Goal: Navigation & Orientation: Find specific page/section

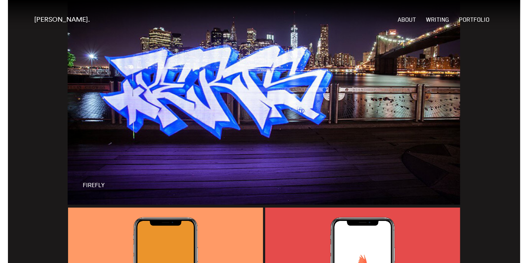
scroll to position [1596, 0]
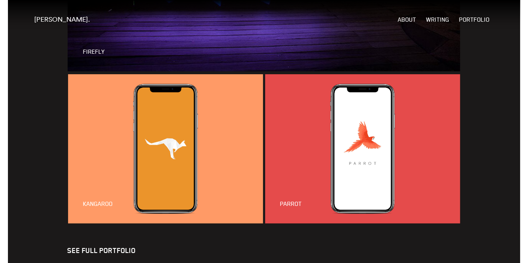
click at [102, 246] on link "SEE FULL PORTFOLIO" at bounding box center [101, 250] width 68 height 8
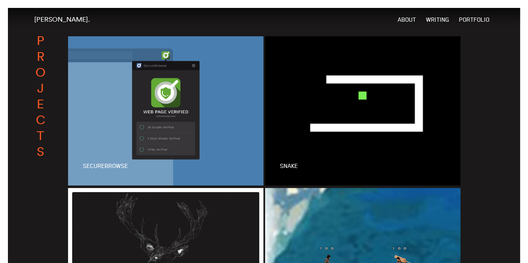
click at [154, 111] on link at bounding box center [165, 110] width 197 height 149
click at [324, 94] on link at bounding box center [362, 110] width 197 height 149
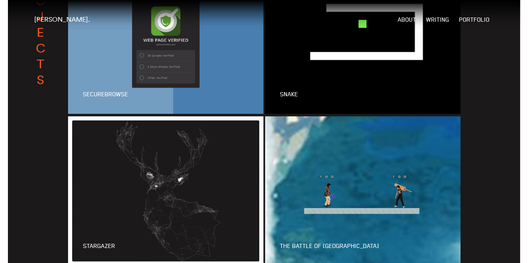
scroll to position [167, 0]
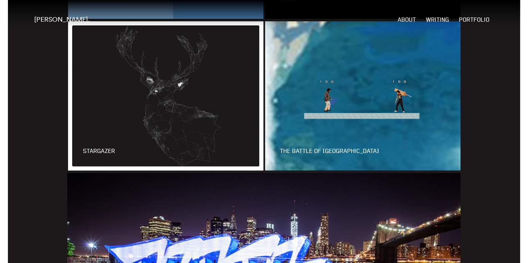
click at [378, 92] on link at bounding box center [362, 95] width 197 height 149
click at [165, 100] on link at bounding box center [165, 95] width 197 height 149
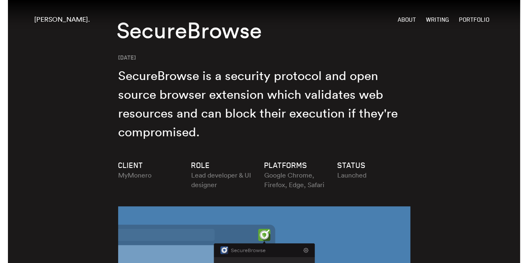
scroll to position [42, 0]
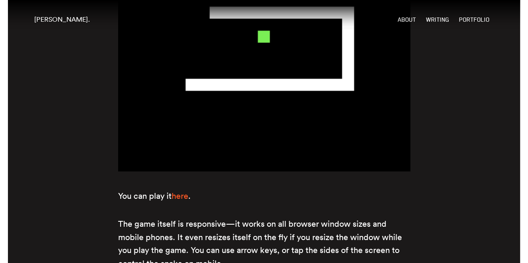
scroll to position [334, 0]
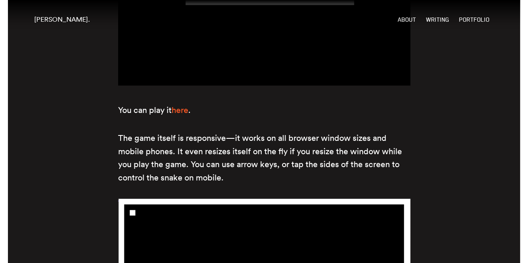
click at [188, 105] on link "here" at bounding box center [179, 110] width 17 height 10
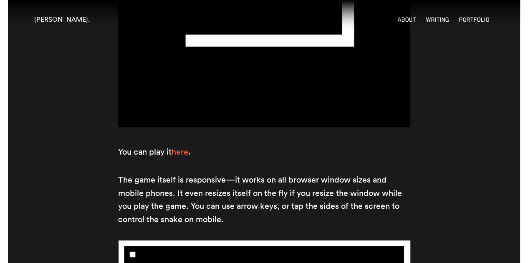
scroll to position [563, 0]
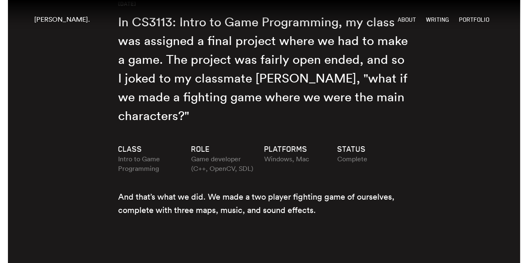
scroll to position [125, 0]
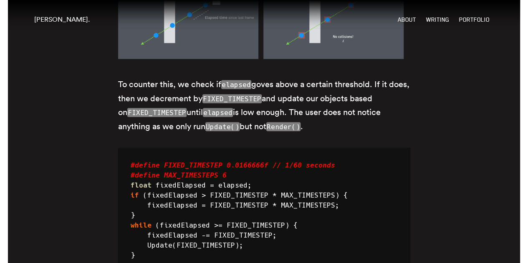
scroll to position [2209, 0]
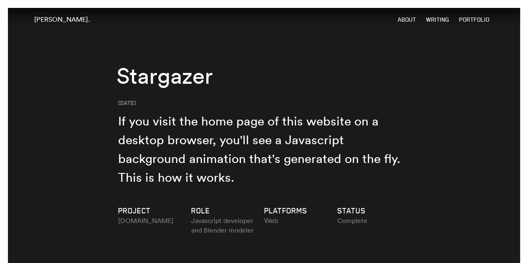
click at [197, 141] on p "If you visit the home page of this website on a desktop browser, you'll see a J…" at bounding box center [264, 159] width 292 height 94
click at [188, 147] on p "If you visit the home page of this website on a desktop browser, you'll see a J…" at bounding box center [264, 159] width 292 height 94
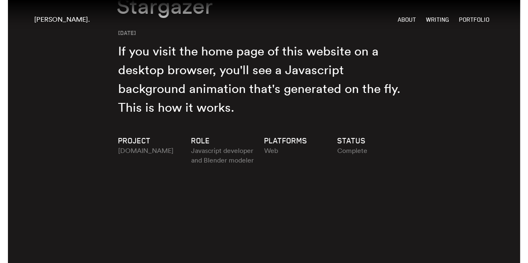
scroll to position [83, 0]
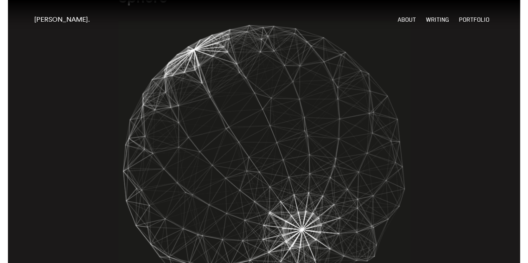
click at [237, 166] on img at bounding box center [264, 166] width 292 height 293
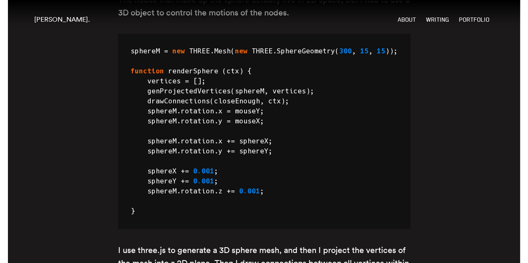
scroll to position [1751, 0]
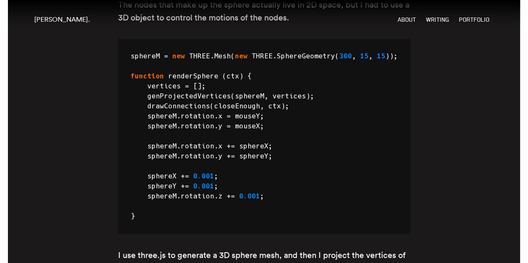
drag, startPoint x: 277, startPoint y: 121, endPoint x: 275, endPoint y: 155, distance: 34.3
click at [275, 155] on pre "sphereM = new THREE . Mesh ( new THREE . SphereGeometry ( 300 , 15 , 15 )); fun…" at bounding box center [264, 136] width 267 height 170
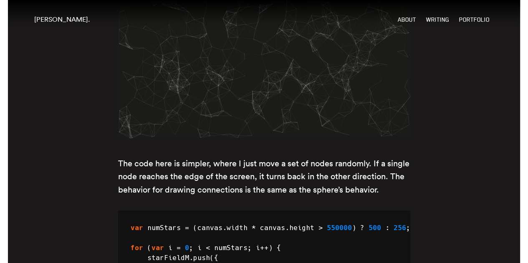
scroll to position [2502, 0]
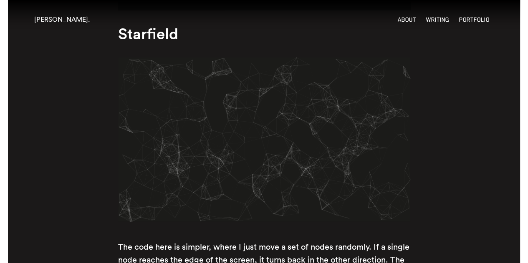
click at [259, 97] on img at bounding box center [264, 140] width 292 height 164
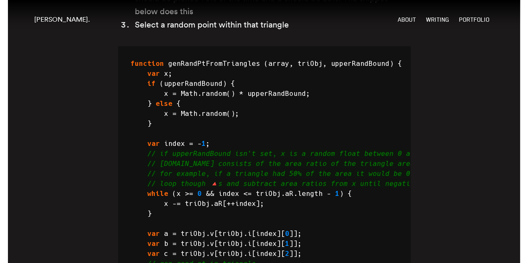
scroll to position [4170, 0]
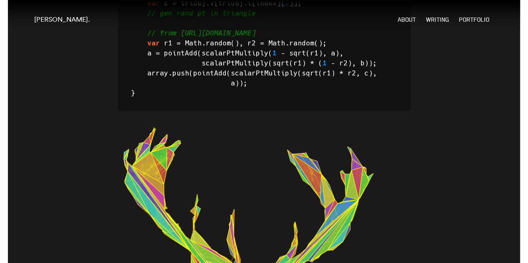
click at [50, 19] on link "[PERSON_NAME]." at bounding box center [61, 19] width 55 height 8
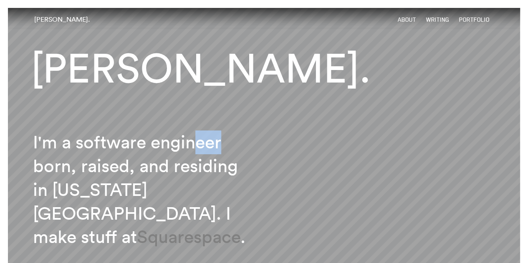
drag, startPoint x: 295, startPoint y: 134, endPoint x: 233, endPoint y: 125, distance: 62.4
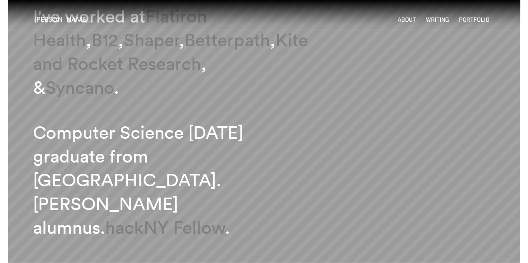
scroll to position [459, 0]
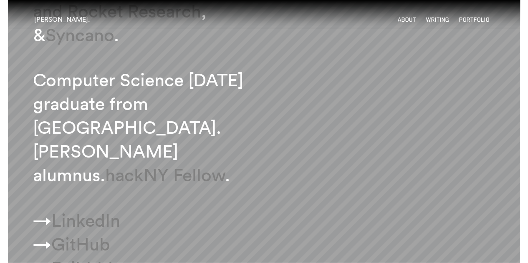
click at [123, 136] on p "Computer Science Dec 2018 graduate from NYU. StuyCS alumnus. hackNY Fellow ." at bounding box center [142, 117] width 219 height 140
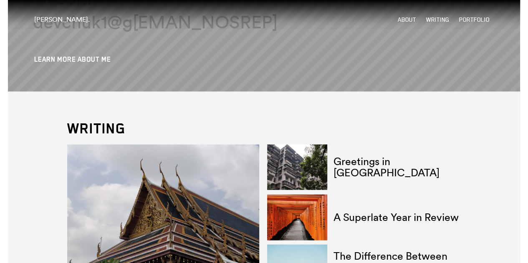
scroll to position [792, 0]
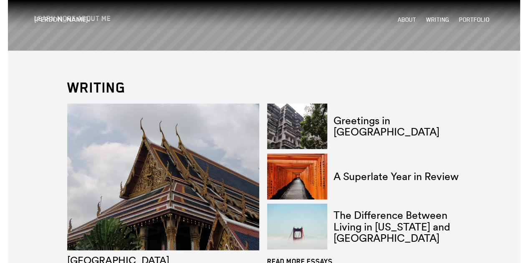
click at [200, 152] on img at bounding box center [163, 177] width 192 height 147
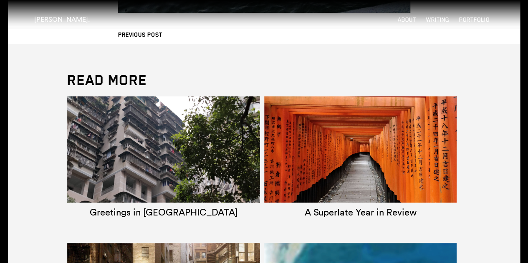
scroll to position [1948, 0]
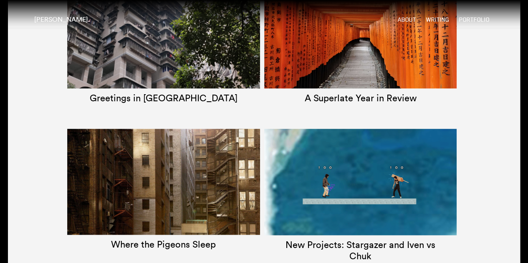
click at [157, 162] on img at bounding box center [163, 181] width 193 height 147
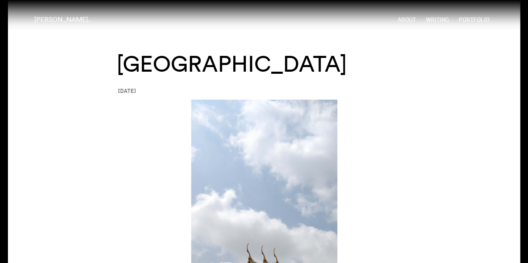
scroll to position [0, 0]
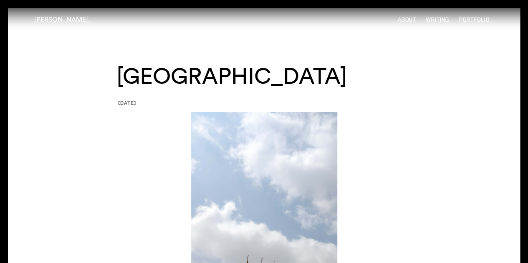
click at [477, 16] on link "Portfolio" at bounding box center [474, 19] width 30 height 7
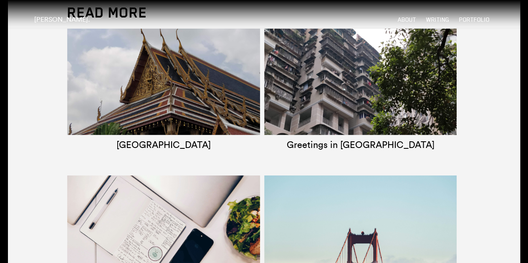
scroll to position [1207, 0]
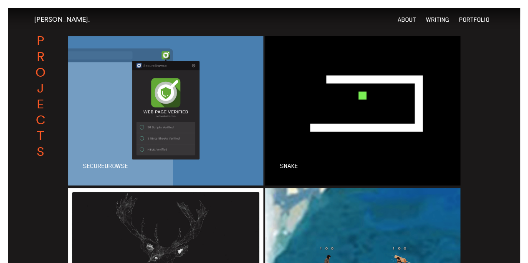
click at [144, 108] on link at bounding box center [165, 110] width 197 height 149
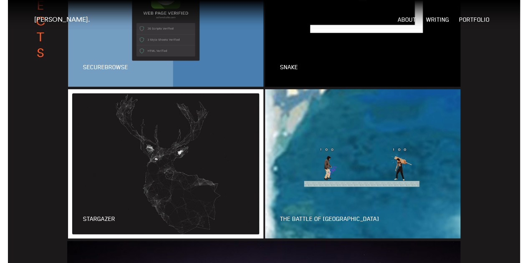
scroll to position [208, 0]
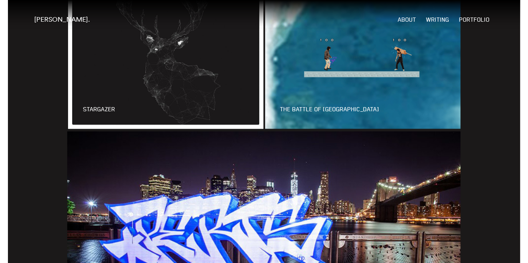
click at [328, 183] on link at bounding box center [264, 241] width 394 height 221
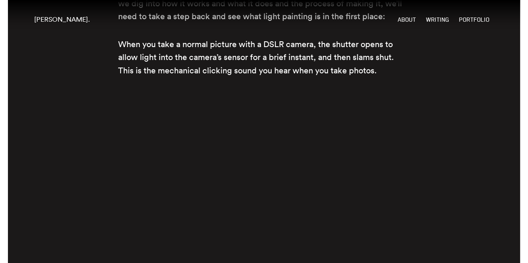
scroll to position [334, 0]
